Goal: Complete application form: Fill out and submit a form for a specific purpose

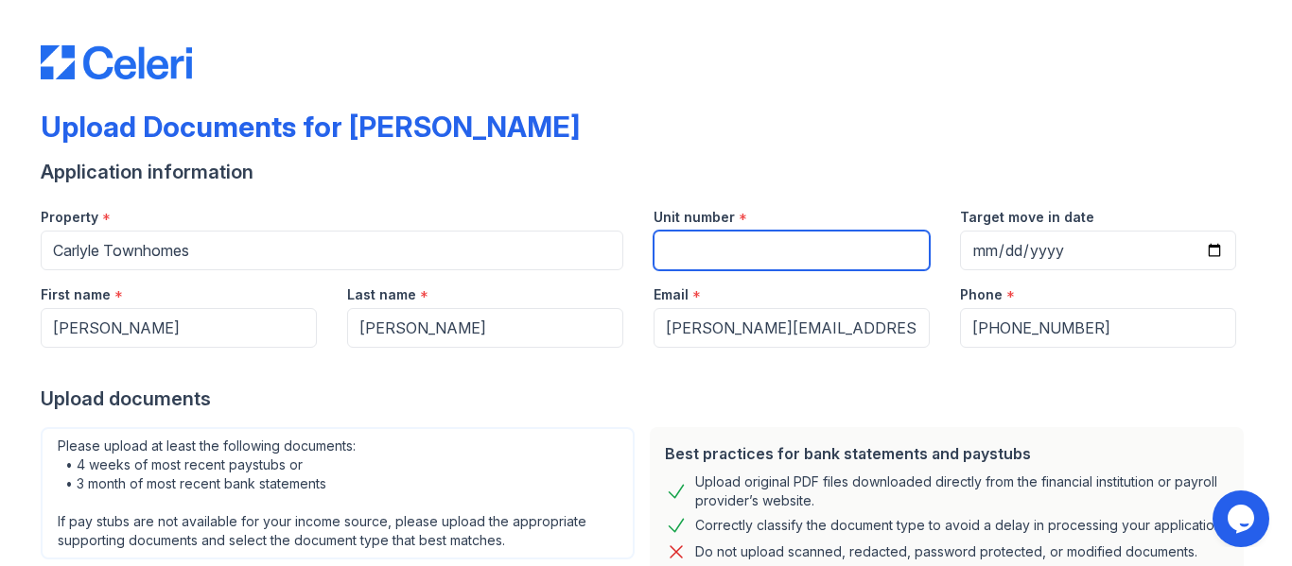
click at [706, 247] on input "Unit number" at bounding box center [791, 251] width 276 height 40
type input "1263"
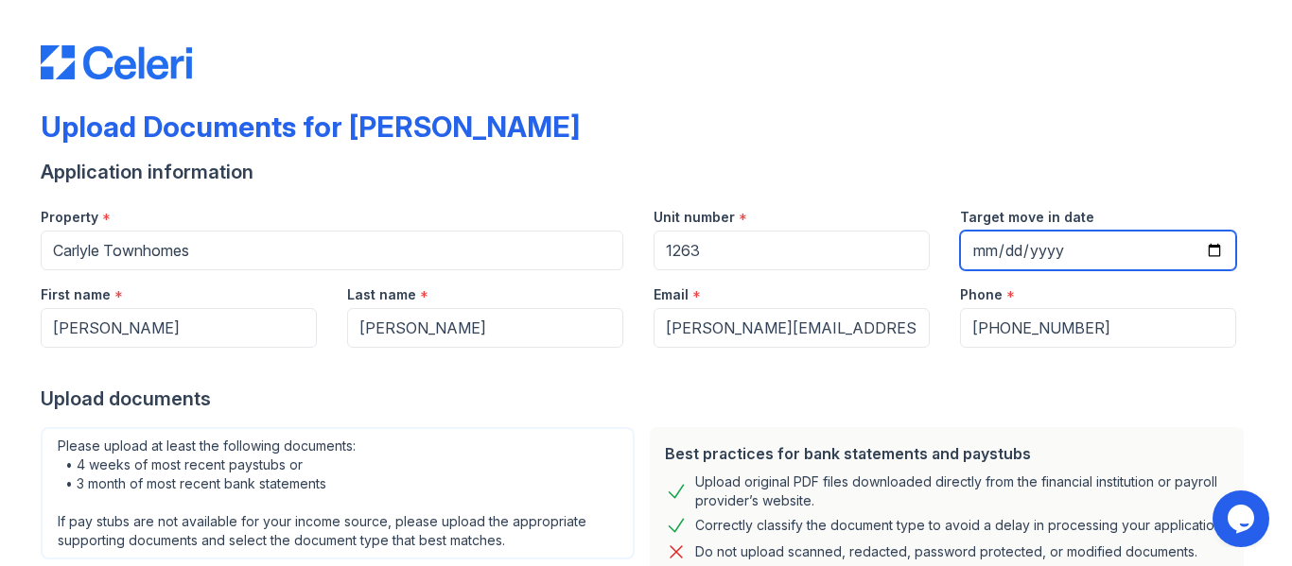
click at [1041, 248] on input "Target move in date" at bounding box center [1098, 251] width 276 height 40
click at [1205, 243] on input "Target move in date" at bounding box center [1098, 251] width 276 height 40
type input "[DATE]"
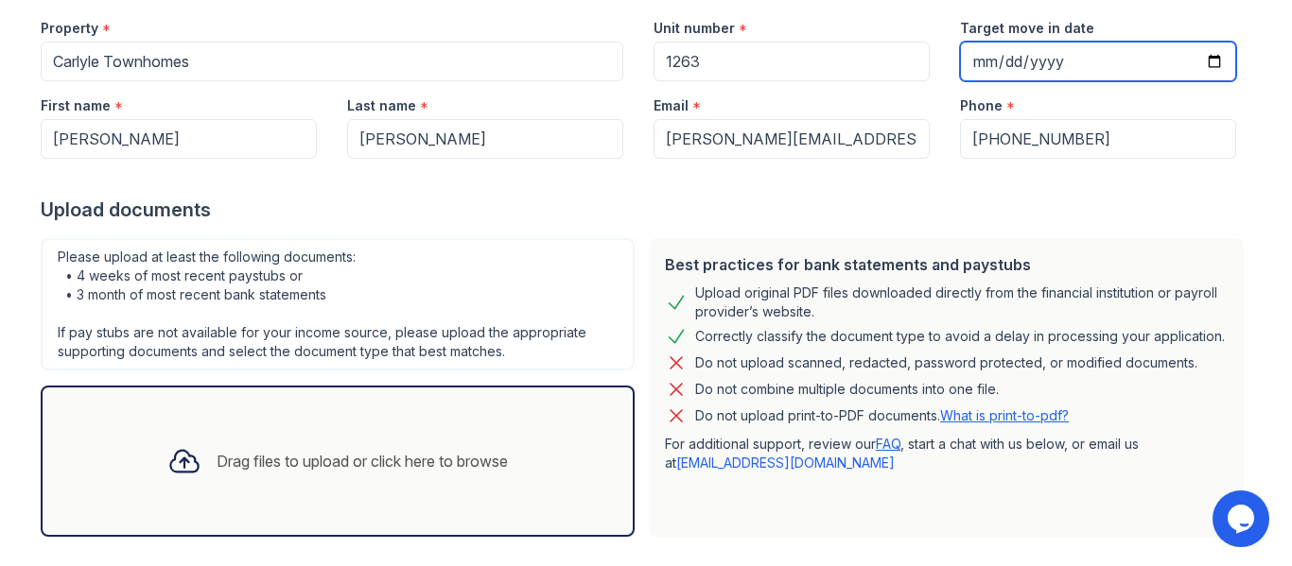
scroll to position [277, 0]
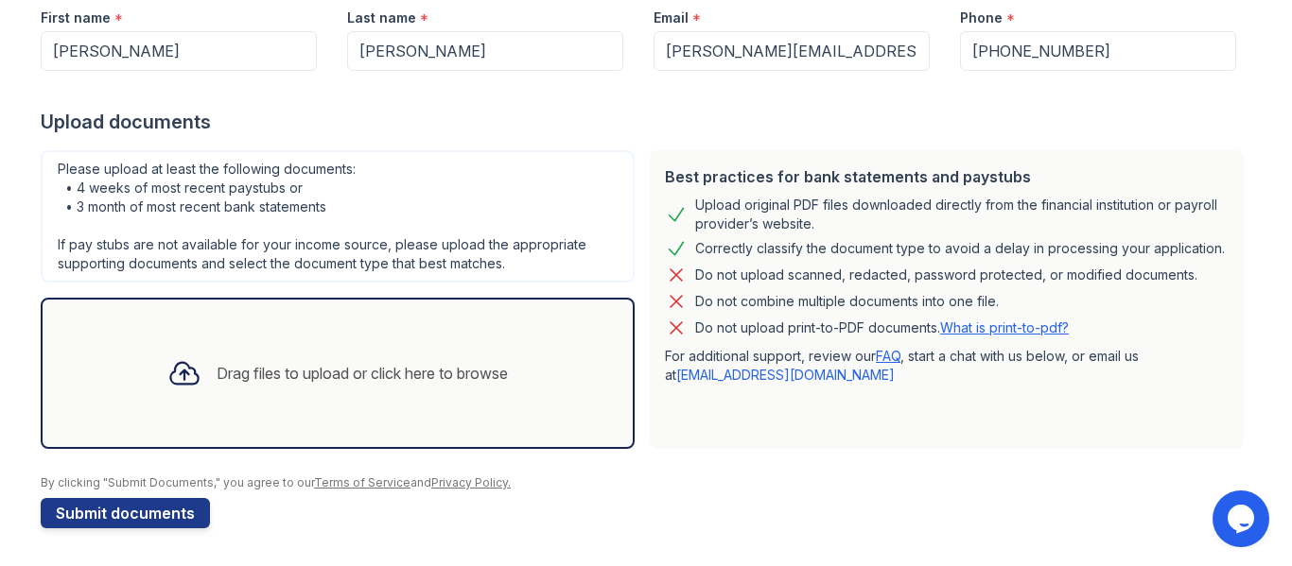
click at [283, 371] on div "Drag files to upload or click here to browse" at bounding box center [362, 373] width 291 height 23
drag, startPoint x: 0, startPoint y: 209, endPoint x: 12, endPoint y: 209, distance: 12.3
click at [12, 209] on div "Upload Documents for Carlyle Townhomes Application information Property * Carly…" at bounding box center [646, 6] width 1292 height 566
drag, startPoint x: 204, startPoint y: 373, endPoint x: 689, endPoint y: 118, distance: 548.2
click at [689, 118] on div "Upload documents" at bounding box center [646, 122] width 1210 height 26
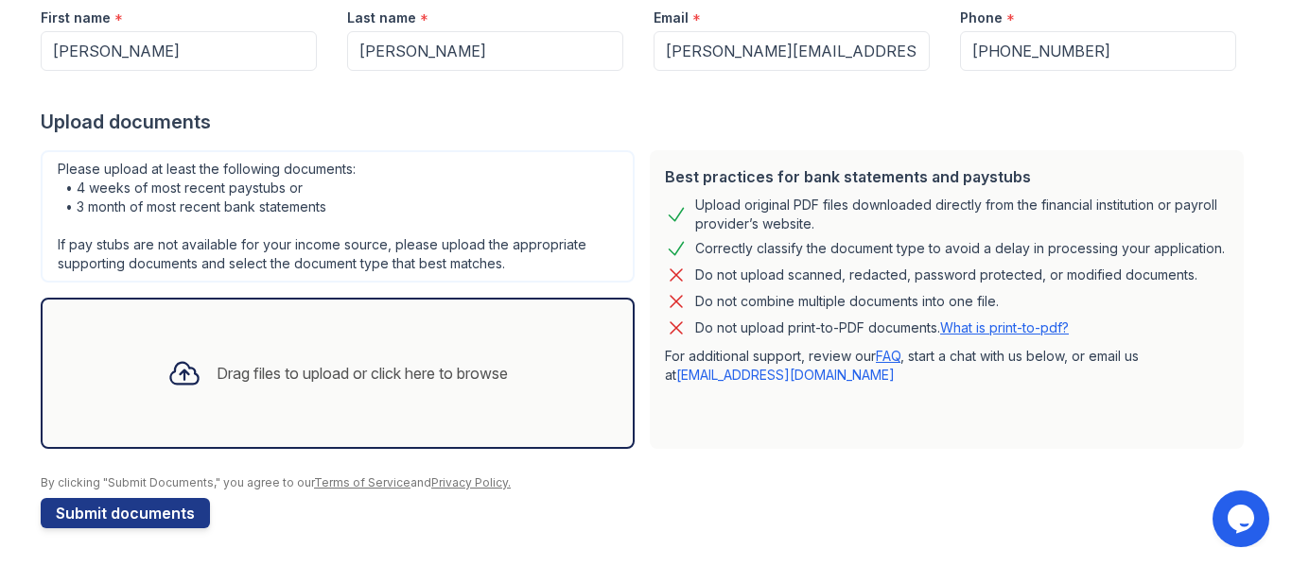
drag, startPoint x: 295, startPoint y: 373, endPoint x: 689, endPoint y: 443, distance: 400.6
click at [689, 443] on div "Best practices for bank statements and paystubs Upload original PDF files downl…" at bounding box center [947, 299] width 594 height 299
drag, startPoint x: 0, startPoint y: 121, endPoint x: 14, endPoint y: 121, distance: 14.2
click at [14, 121] on div "Upload Documents for Carlyle Townhomes Application information Property * Carly…" at bounding box center [646, 6] width 1292 height 566
drag, startPoint x: 0, startPoint y: 556, endPoint x: 13, endPoint y: 552, distance: 13.8
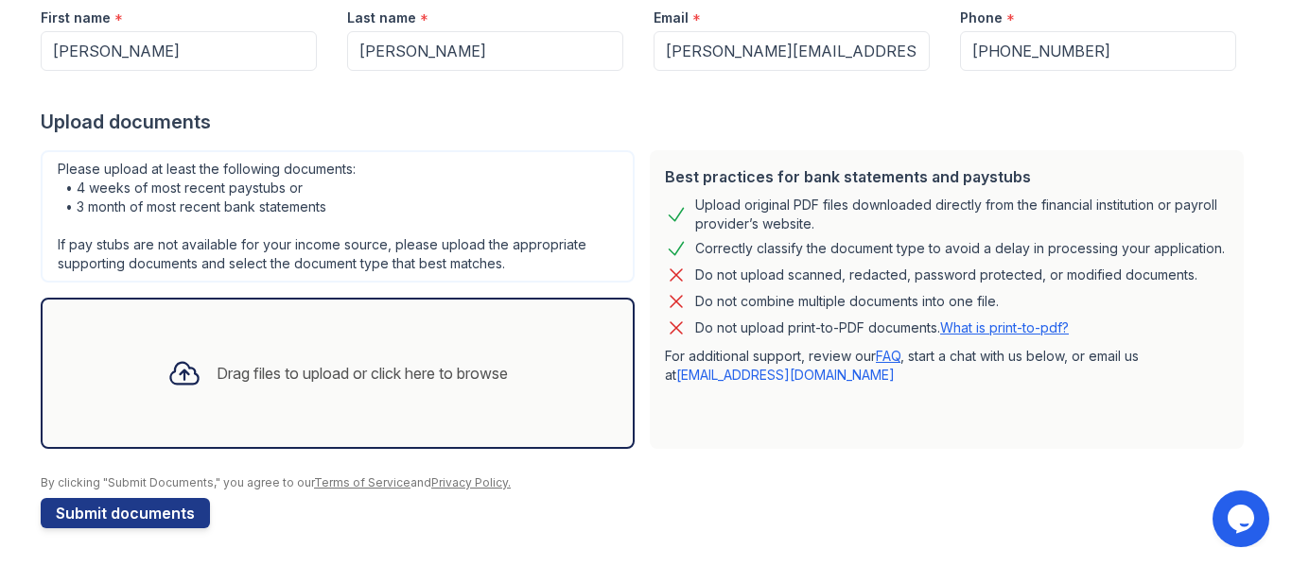
click at [13, 552] on main "Upload Documents for Carlyle Townhomes Application information Property * Carly…" at bounding box center [646, 283] width 1292 height 566
click at [281, 378] on div "Drag files to upload or click here to browse" at bounding box center [362, 373] width 291 height 23
click at [241, 364] on div "Drag files to upload or click here to browse" at bounding box center [362, 373] width 291 height 23
click at [299, 375] on div "Drag files to upload or click here to browse" at bounding box center [362, 373] width 291 height 23
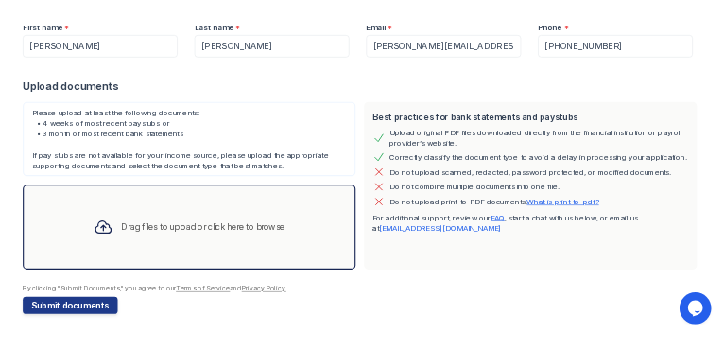
scroll to position [277, 0]
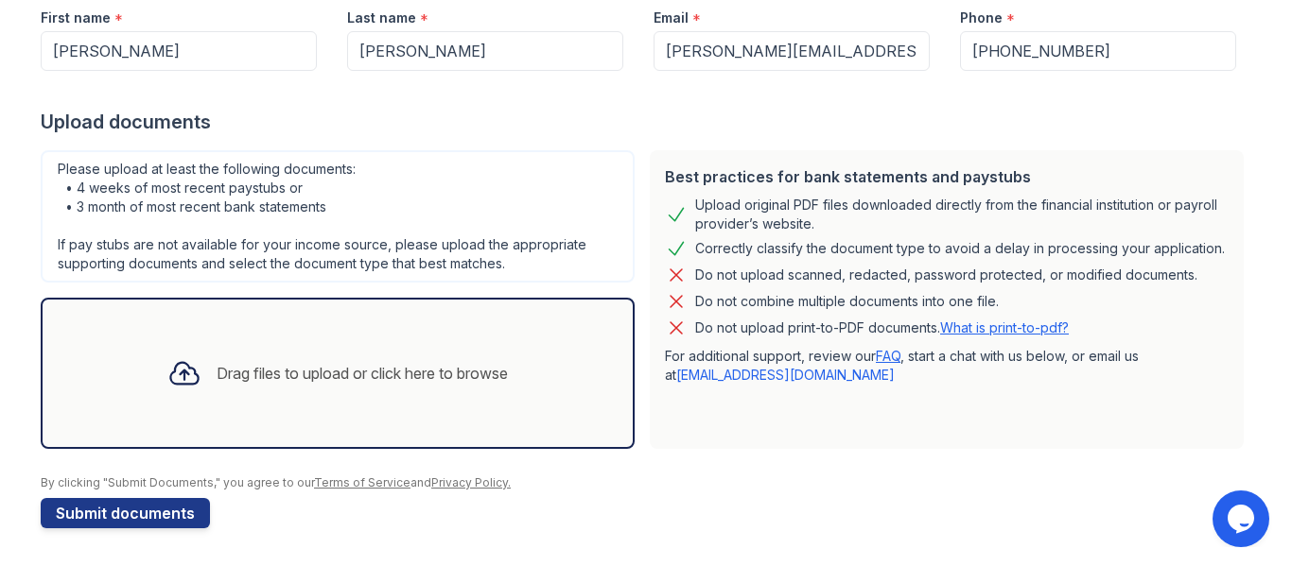
click at [282, 376] on div "Drag files to upload or click here to browse" at bounding box center [362, 373] width 291 height 23
click at [1177, 143] on div "Best practices for bank statements and paystubs Upload original PDF files downl…" at bounding box center [946, 300] width 609 height 314
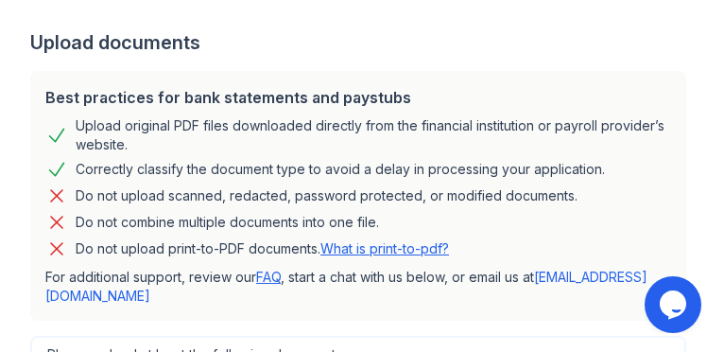
scroll to position [1144, 0]
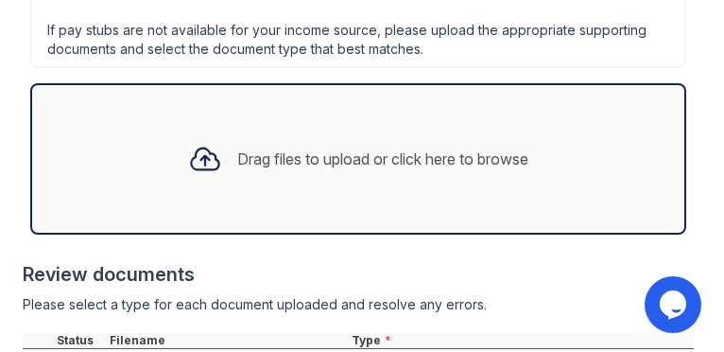
click at [487, 165] on div "Drag files to upload or click here to browse" at bounding box center [382, 159] width 291 height 23
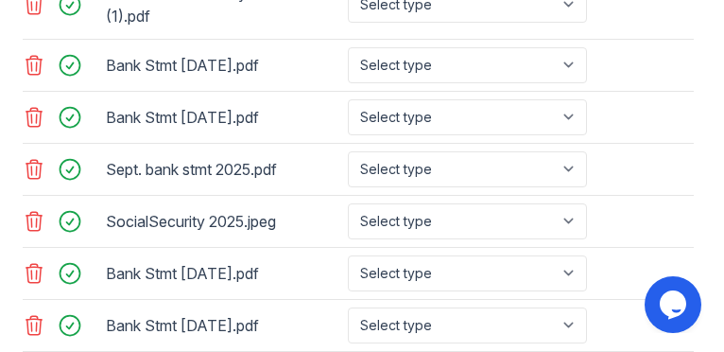
scroll to position [1617, 0]
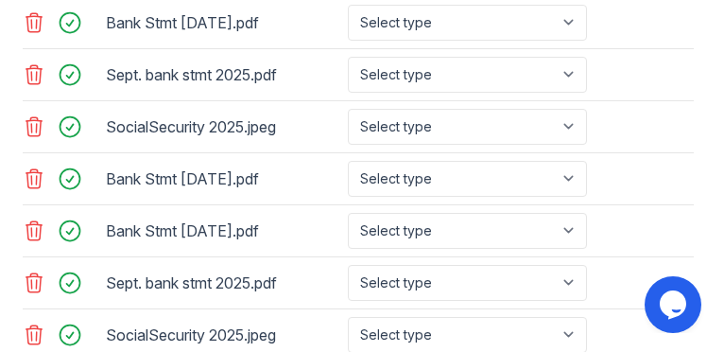
click at [33, 181] on icon at bounding box center [34, 178] width 23 height 23
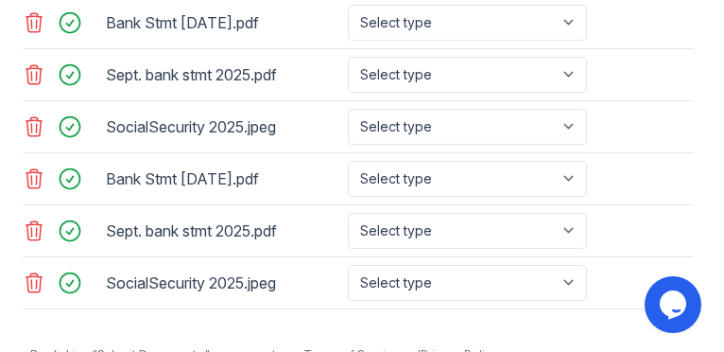
click at [31, 189] on icon at bounding box center [34, 178] width 23 height 23
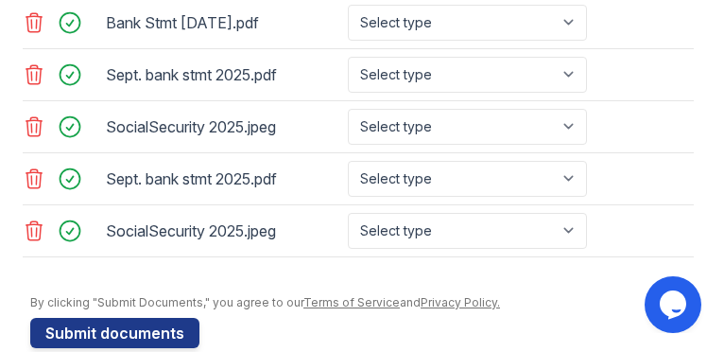
click at [39, 176] on icon at bounding box center [34, 178] width 23 height 23
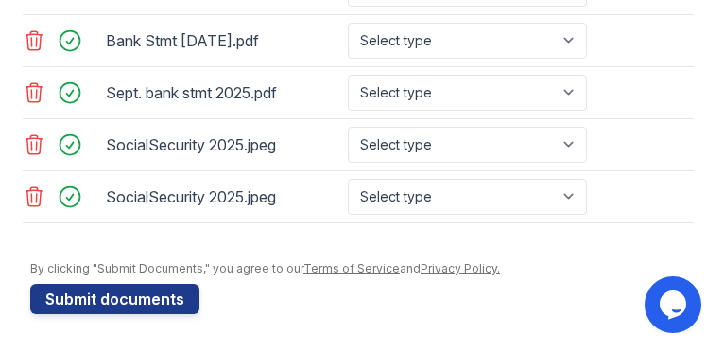
click at [32, 197] on icon at bounding box center [34, 196] width 16 height 19
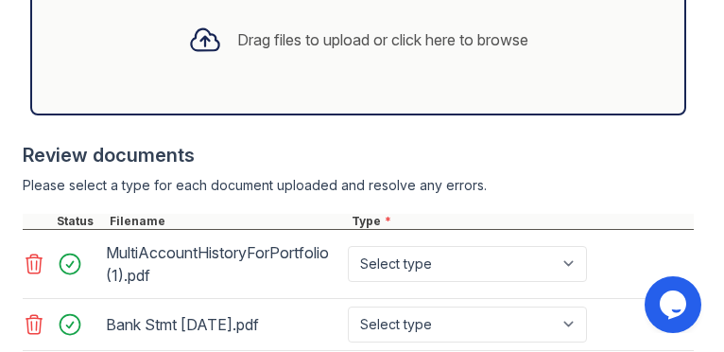
scroll to position [1358, 0]
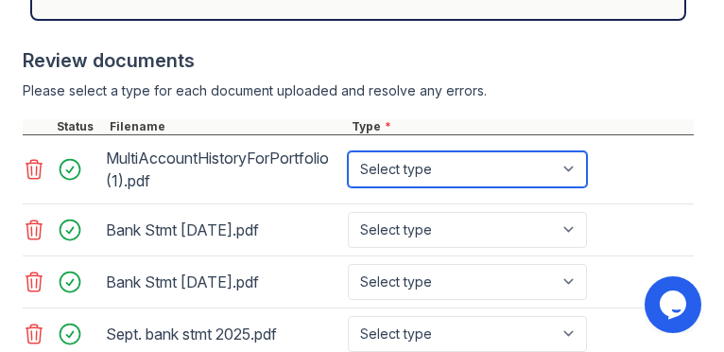
click at [578, 164] on select "Select type Paystub Bank Statement Offer Letter Tax Documents Benefit Award Let…" at bounding box center [467, 169] width 239 height 36
select select "investment_account_statement"
click at [348, 151] on select "Select type Paystub Bank Statement Offer Letter Tax Documents Benefit Award Let…" at bounding box center [467, 169] width 239 height 36
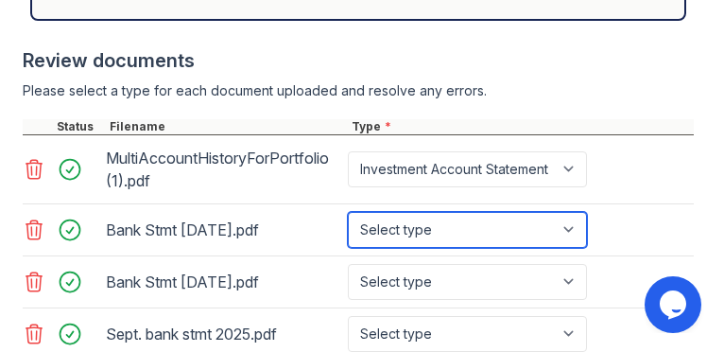
click at [378, 226] on select "Select type Paystub Bank Statement Offer Letter Tax Documents Benefit Award Let…" at bounding box center [467, 230] width 239 height 36
select select "bank_statement"
click at [348, 212] on select "Select type Paystub Bank Statement Offer Letter Tax Documents Benefit Award Let…" at bounding box center [467, 230] width 239 height 36
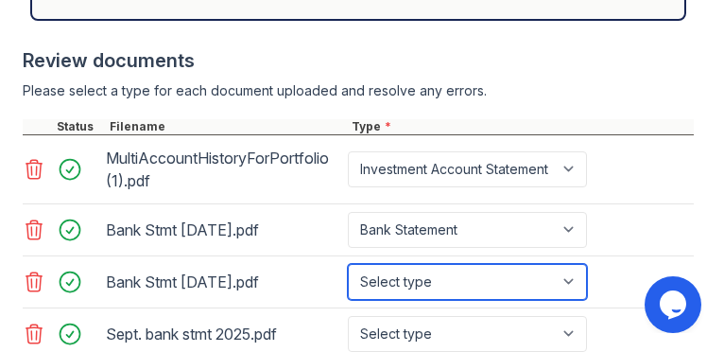
click at [409, 270] on select "Select type Paystub Bank Statement Offer Letter Tax Documents Benefit Award Let…" at bounding box center [467, 282] width 239 height 36
select select "bank_statement"
click at [348, 264] on select "Select type Paystub Bank Statement Offer Letter Tax Documents Benefit Award Let…" at bounding box center [467, 282] width 239 height 36
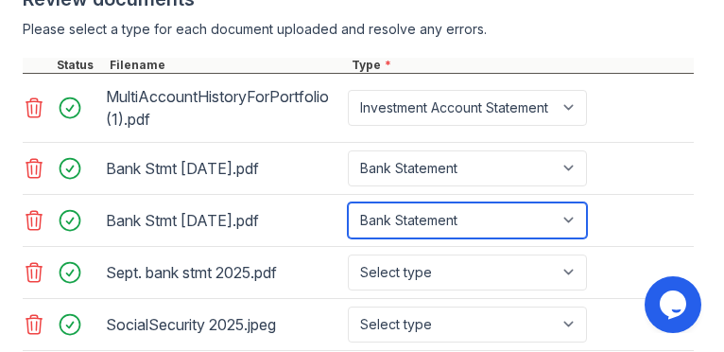
scroll to position [1452, 0]
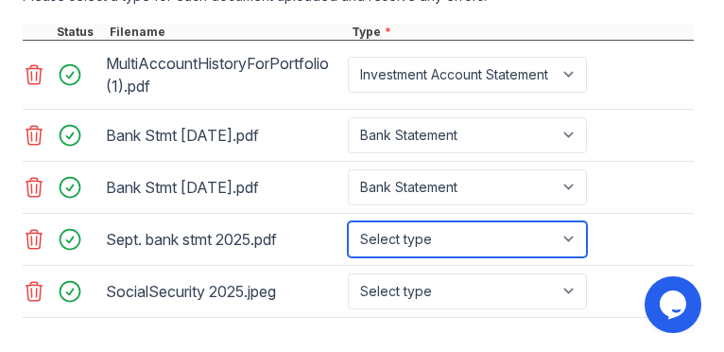
click at [430, 235] on select "Select type Paystub Bank Statement Offer Letter Tax Documents Benefit Award Let…" at bounding box center [467, 239] width 239 height 36
select select "bank_statement"
click at [348, 221] on select "Select type Paystub Bank Statement Offer Letter Tax Documents Benefit Award Let…" at bounding box center [467, 239] width 239 height 36
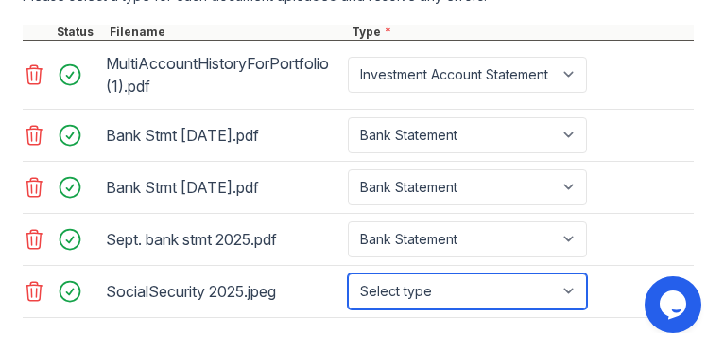
click at [394, 288] on select "Select type Paystub Bank Statement Offer Letter Tax Documents Benefit Award Let…" at bounding box center [467, 291] width 239 height 36
click at [379, 287] on select "Select type Paystub Bank Statement Offer Letter Tax Documents Benefit Award Let…" at bounding box center [467, 291] width 239 height 36
click at [581, 284] on select "Select type Paystub Bank Statement Offer Letter Tax Documents Benefit Award Let…" at bounding box center [467, 291] width 239 height 36
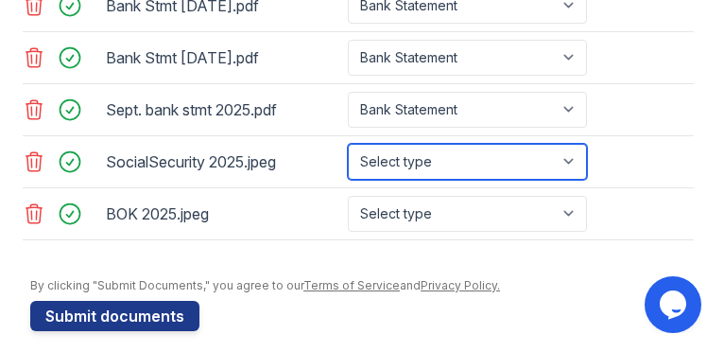
scroll to position [1599, 0]
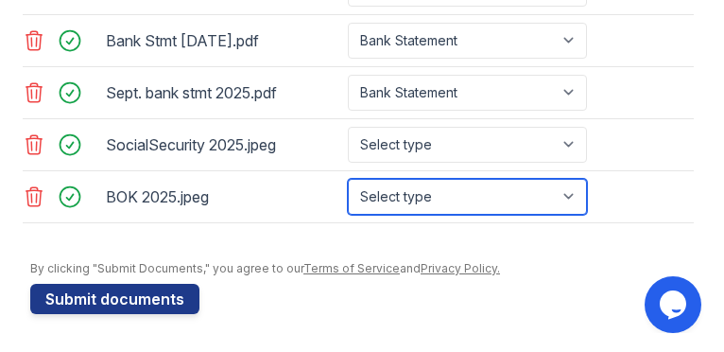
click at [387, 192] on select "Select type Paystub Bank Statement Offer Letter Tax Documents Benefit Award Let…" at bounding box center [467, 197] width 239 height 36
select select "other"
click at [348, 179] on select "Select type Paystub Bank Statement Offer Letter Tax Documents Benefit Award Let…" at bounding box center [467, 197] width 239 height 36
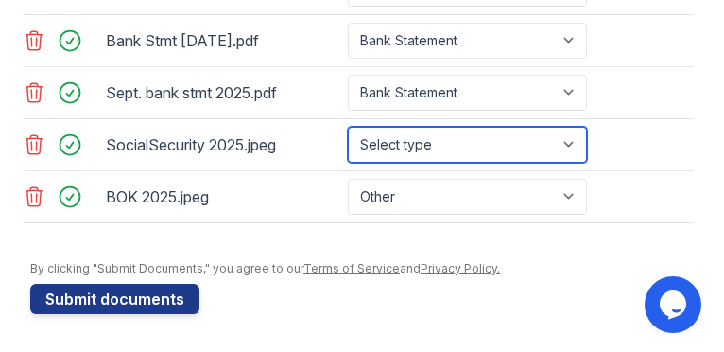
click at [419, 148] on select "Select type Paystub Bank Statement Offer Letter Tax Documents Benefit Award Let…" at bounding box center [467, 145] width 239 height 36
select select "other"
click at [348, 127] on select "Select type Paystub Bank Statement Offer Letter Tax Documents Benefit Award Let…" at bounding box center [467, 145] width 239 height 36
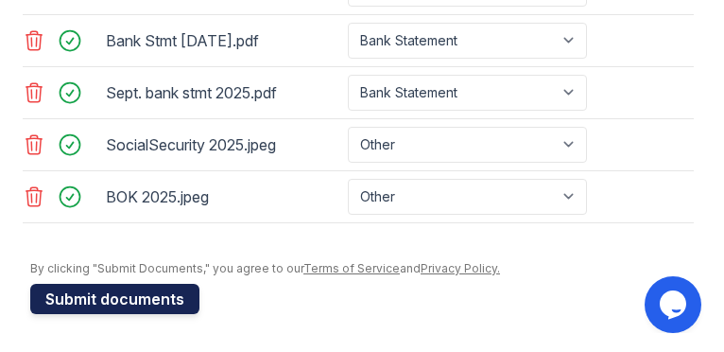
click at [110, 300] on button "Submit documents" at bounding box center [114, 299] width 169 height 30
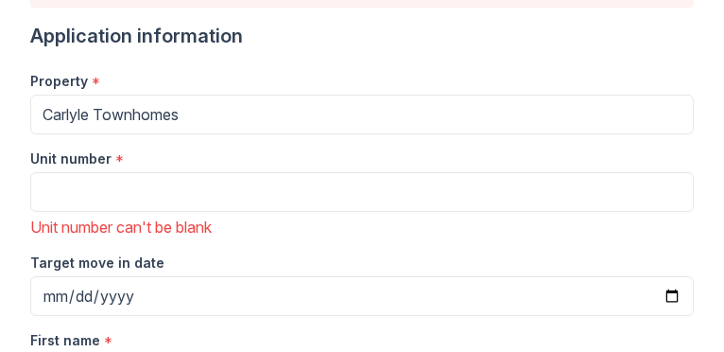
scroll to position [284, 0]
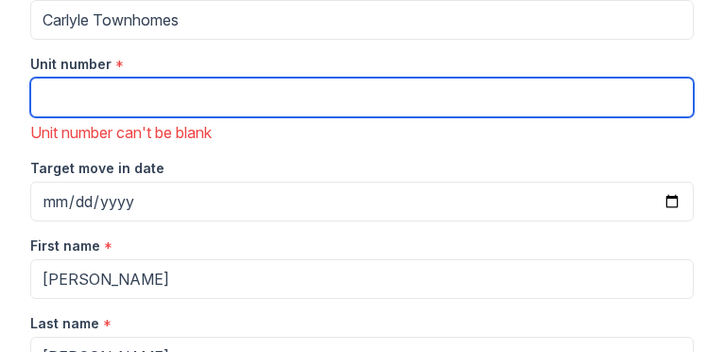
drag, startPoint x: 90, startPoint y: 105, endPoint x: 87, endPoint y: 150, distance: 45.5
click at [80, 113] on input "Unit number" at bounding box center [362, 98] width 664 height 40
type input "1263"
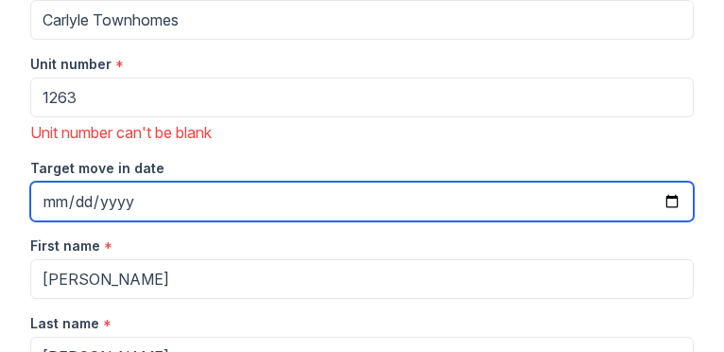
click at [130, 196] on input "Target move in date" at bounding box center [362, 202] width 664 height 40
click at [658, 202] on input "Target move in date" at bounding box center [362, 202] width 664 height 40
type input "[DATE]"
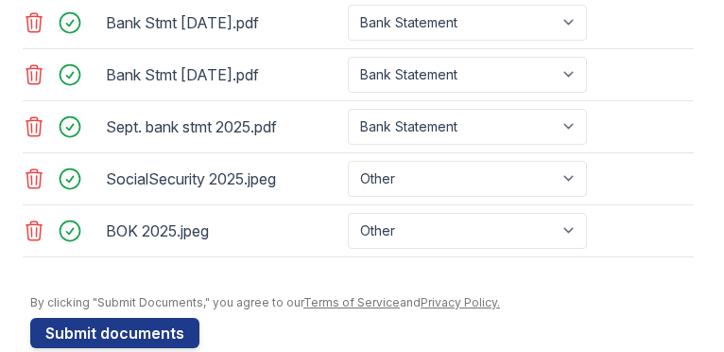
scroll to position [1678, 0]
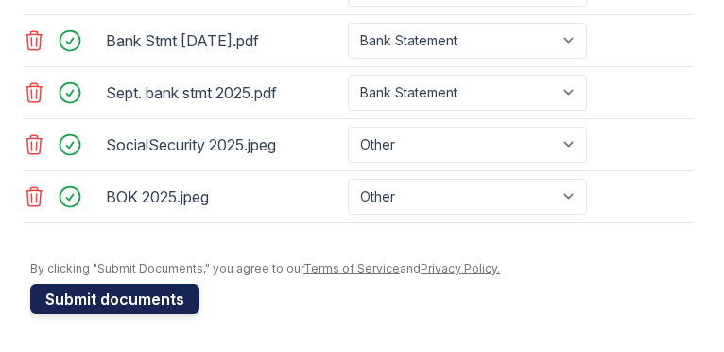
click at [138, 288] on button "Submit documents" at bounding box center [114, 299] width 169 height 30
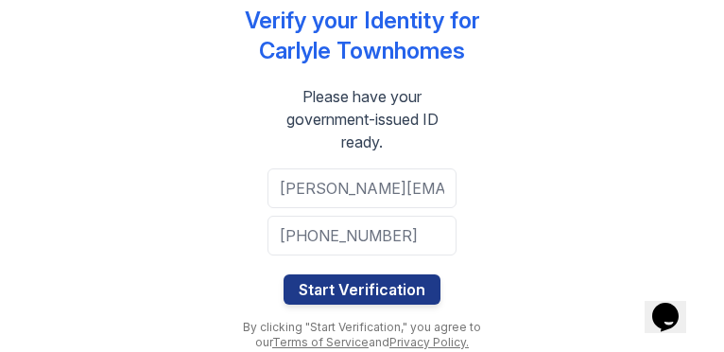
scroll to position [26, 0]
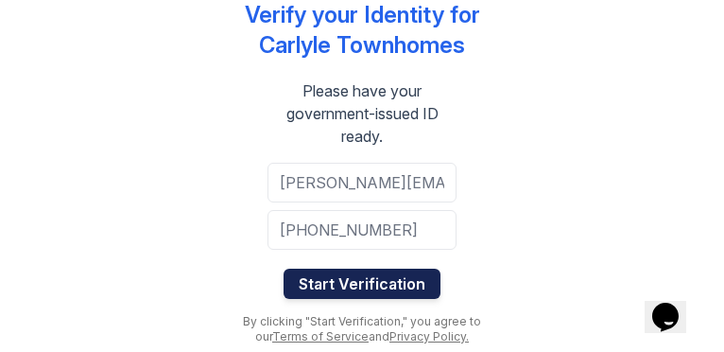
click at [357, 285] on button "Start Verification" at bounding box center [362, 284] width 157 height 30
